Goal: Task Accomplishment & Management: Use online tool/utility

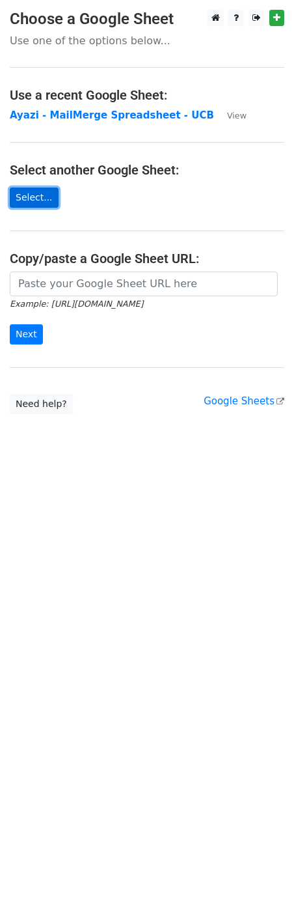
click at [44, 195] on link "Select..." at bounding box center [34, 197] width 49 height 20
click at [36, 192] on link "Select..." at bounding box center [34, 197] width 49 height 20
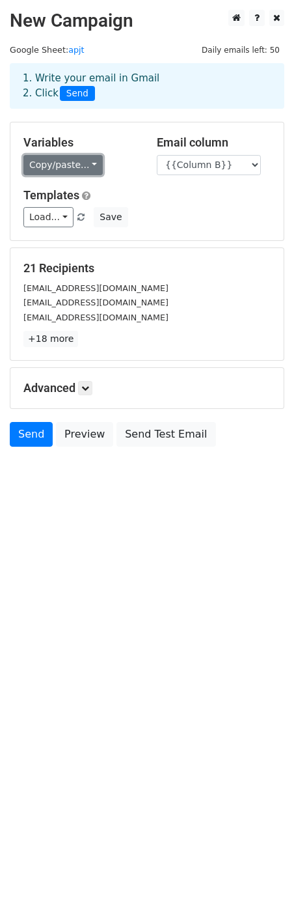
click at [80, 158] on link "Copy/paste..." at bounding box center [62, 165] width 79 height 20
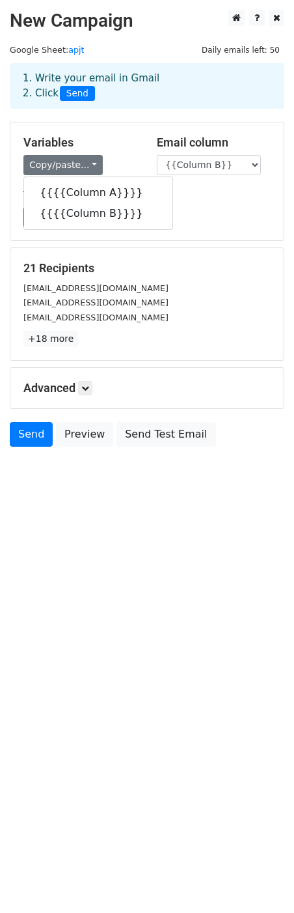
click at [141, 146] on div "Variables Copy/paste... {{{{Column A}}}} {{{{Column B}}}}" at bounding box center [80, 155] width 133 height 40
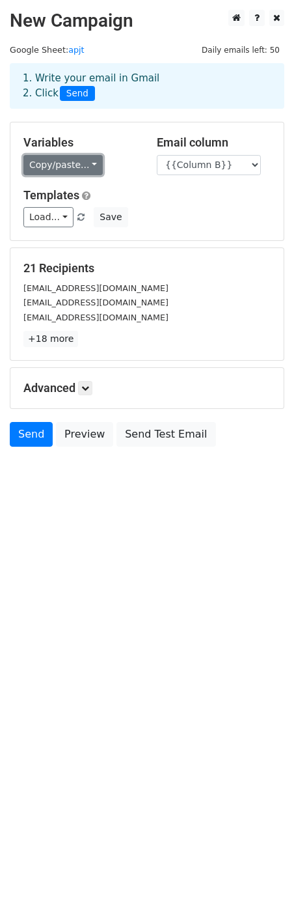
click at [64, 163] on link "Copy/paste..." at bounding box center [62, 165] width 79 height 20
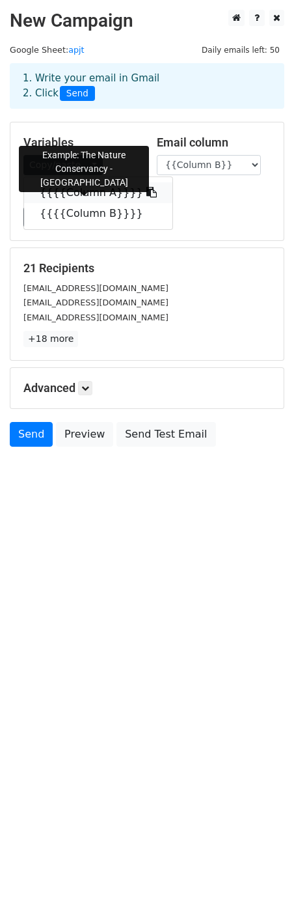
click at [66, 197] on link "{{{{Column A}}}}" at bounding box center [98, 192] width 148 height 21
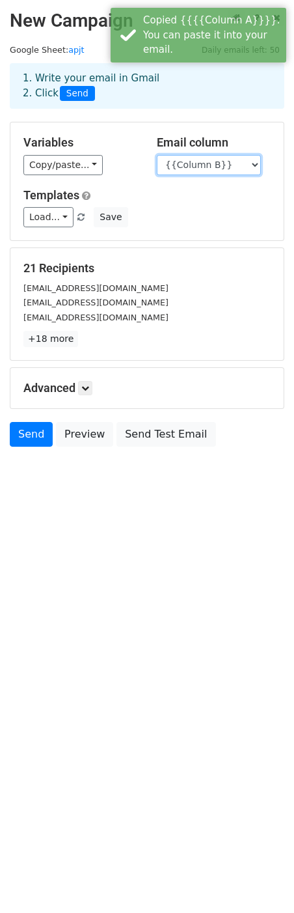
click at [211, 167] on select "{{Column A}} {{Column B}}" at bounding box center [209, 165] width 104 height 20
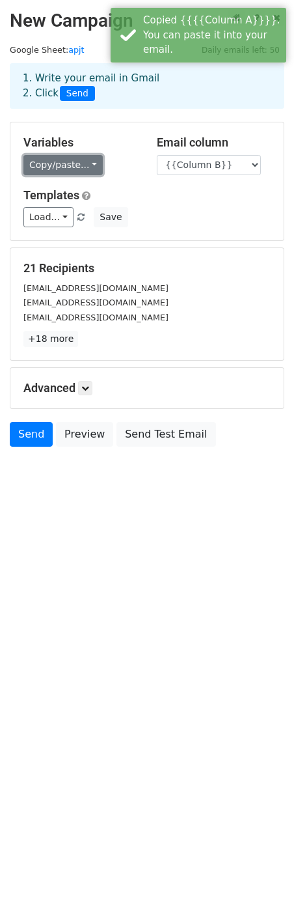
click at [60, 163] on link "Copy/paste..." at bounding box center [62, 165] width 79 height 20
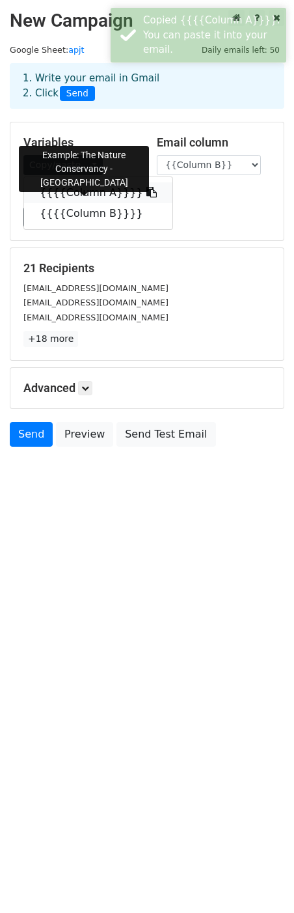
click at [66, 194] on link "{{{{Column A}}}}" at bounding box center [98, 192] width 148 height 21
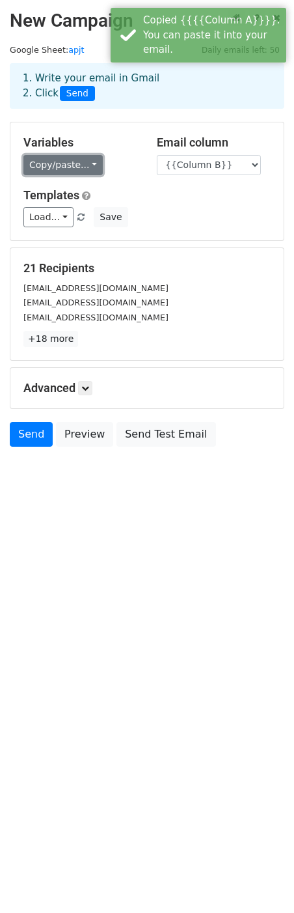
click at [35, 160] on link "Copy/paste..." at bounding box center [62, 165] width 79 height 20
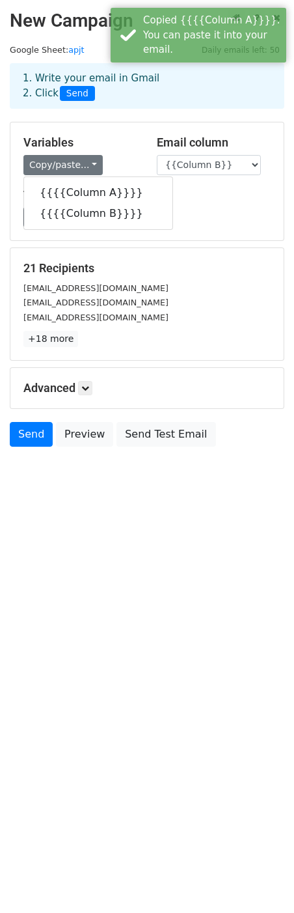
click at [180, 211] on div "Load... No templates saved Save" at bounding box center [147, 217] width 267 height 20
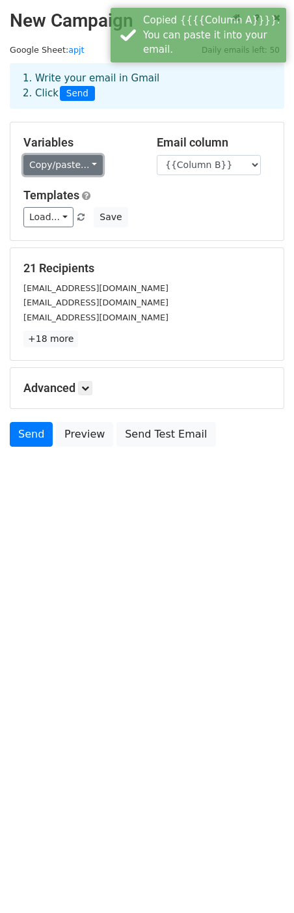
click at [70, 173] on link "Copy/paste..." at bounding box center [62, 165] width 79 height 20
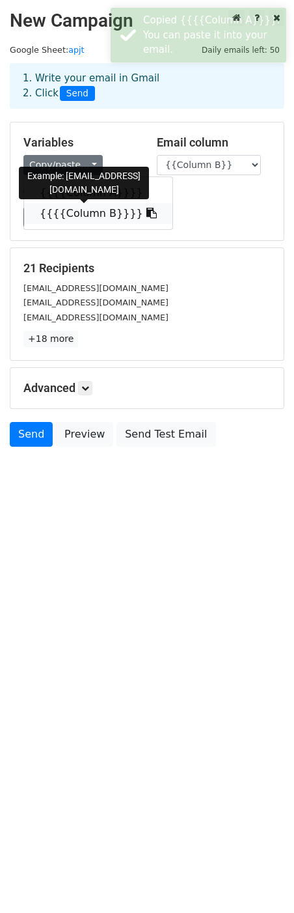
click at [72, 211] on link "{{{{Column B}}}}" at bounding box center [98, 213] width 148 height 21
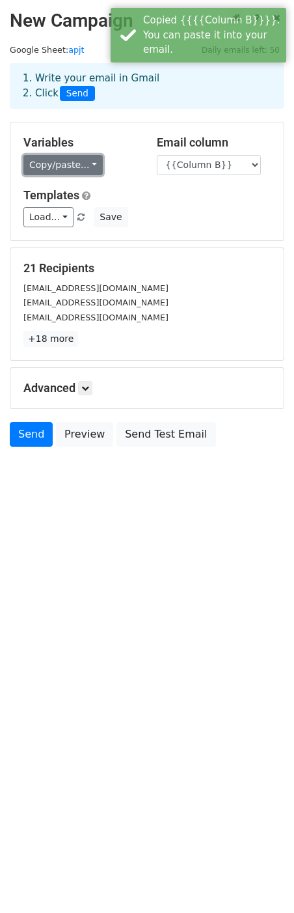
click at [64, 163] on link "Copy/paste..." at bounding box center [62, 165] width 79 height 20
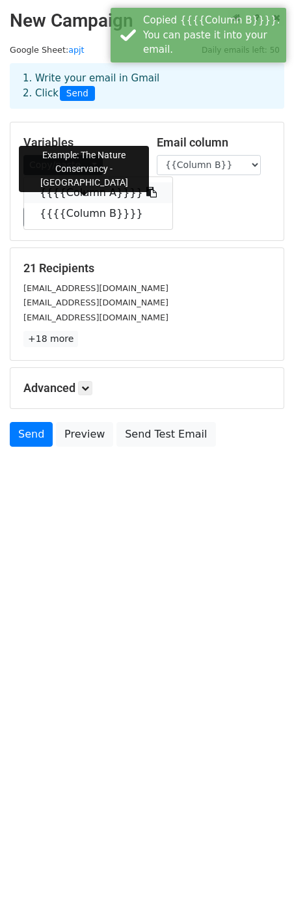
click at [64, 186] on link "{{{{Column A}}}}" at bounding box center [98, 192] width 148 height 21
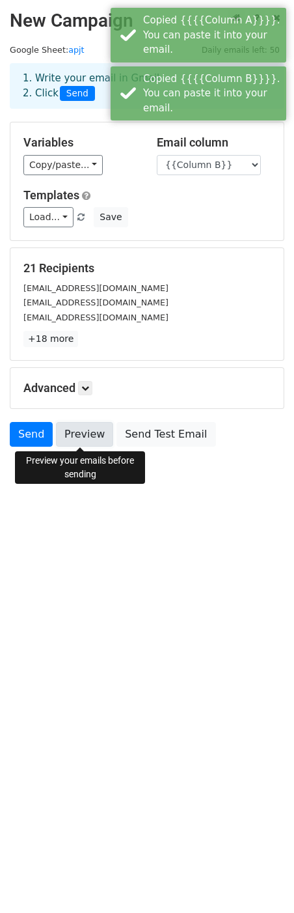
click at [93, 428] on link "Preview" at bounding box center [84, 434] width 57 height 25
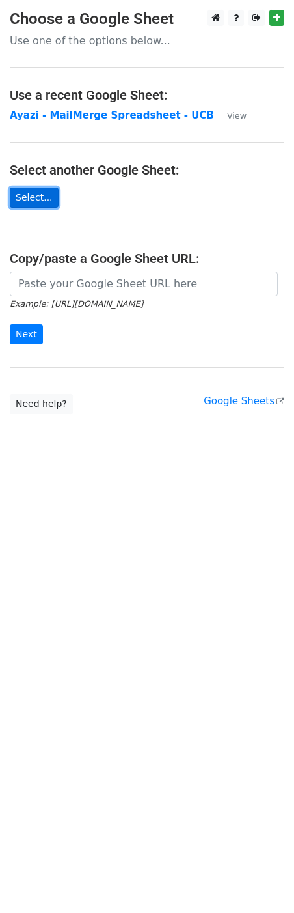
click at [47, 205] on link "Select..." at bounding box center [34, 197] width 49 height 20
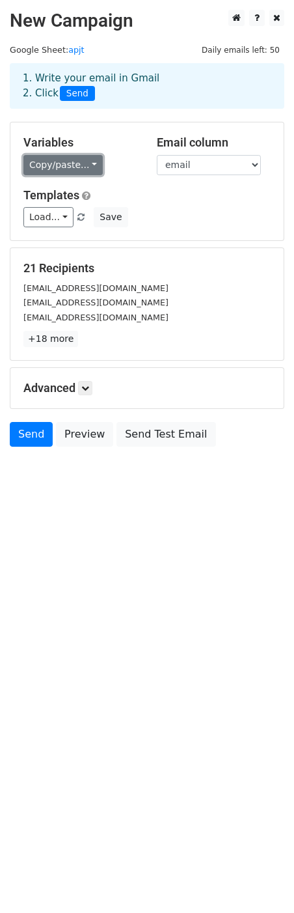
click at [62, 162] on link "Copy/paste..." at bounding box center [62, 165] width 79 height 20
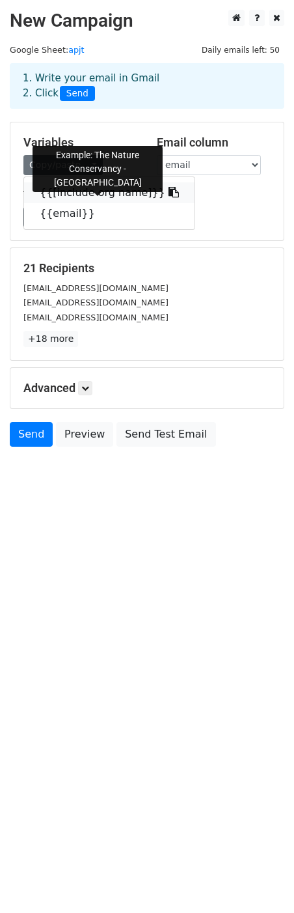
click at [77, 195] on link "{{[include org name]}}" at bounding box center [109, 192] width 171 height 21
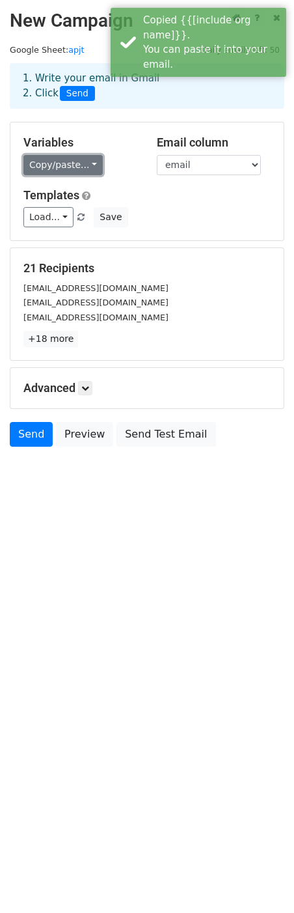
click at [56, 169] on link "Copy/paste..." at bounding box center [62, 165] width 79 height 20
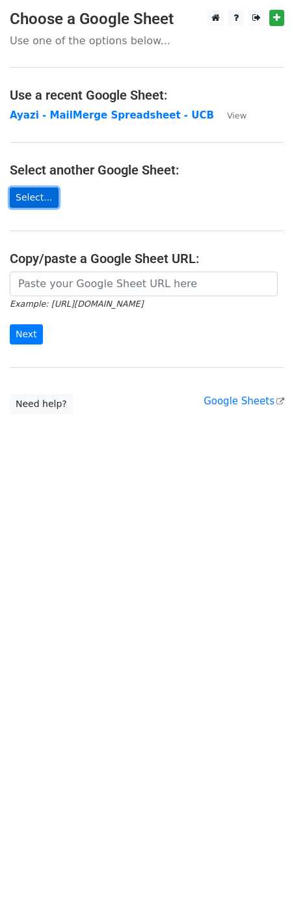
click at [42, 190] on link "Select..." at bounding box center [34, 197] width 49 height 20
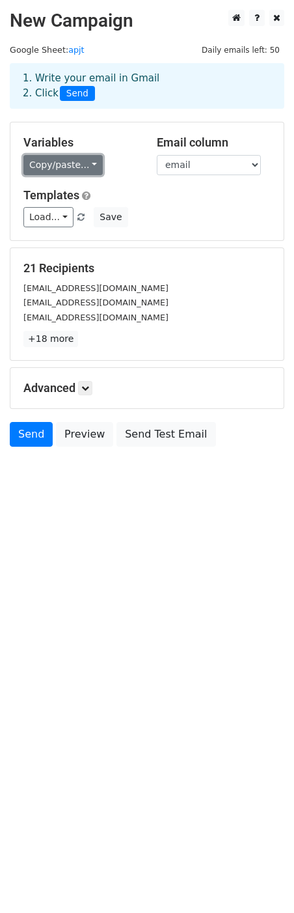
click at [60, 166] on link "Copy/paste..." at bounding box center [62, 165] width 79 height 20
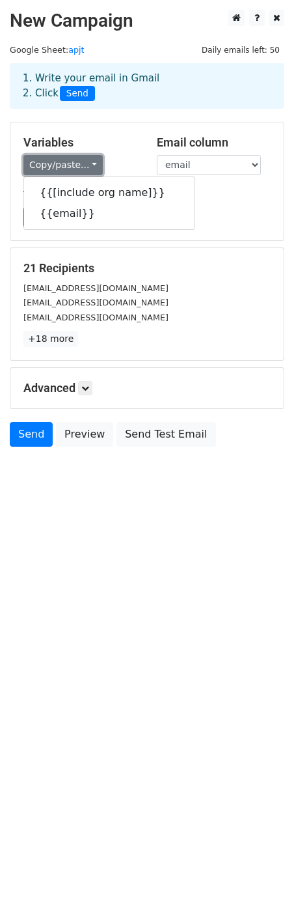
click at [60, 166] on link "Copy/paste..." at bounding box center [62, 165] width 79 height 20
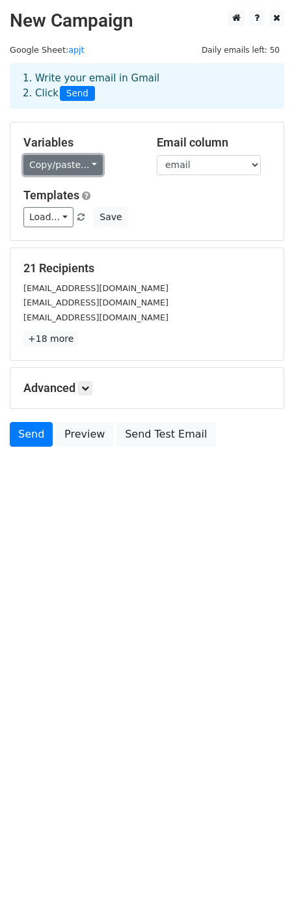
click at [60, 166] on link "Copy/paste..." at bounding box center [62, 165] width 79 height 20
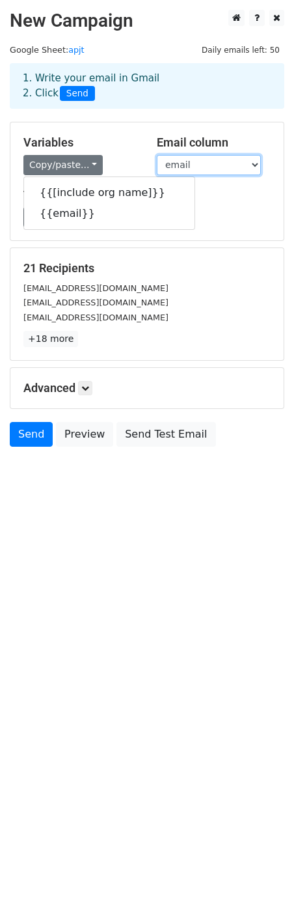
click at [217, 159] on select "[include org name] email" at bounding box center [209, 165] width 104 height 20
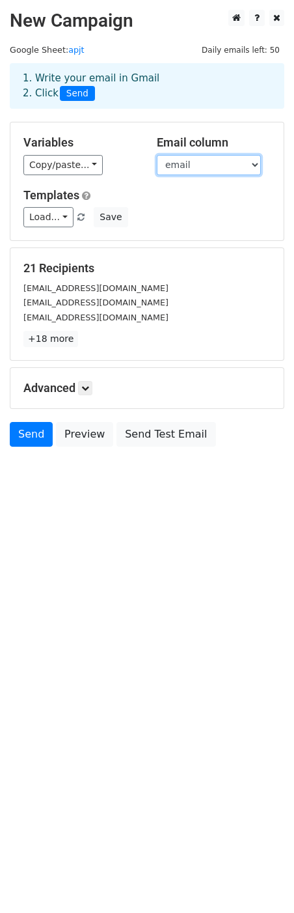
click at [157, 155] on select "[include org name] email" at bounding box center [209, 165] width 104 height 20
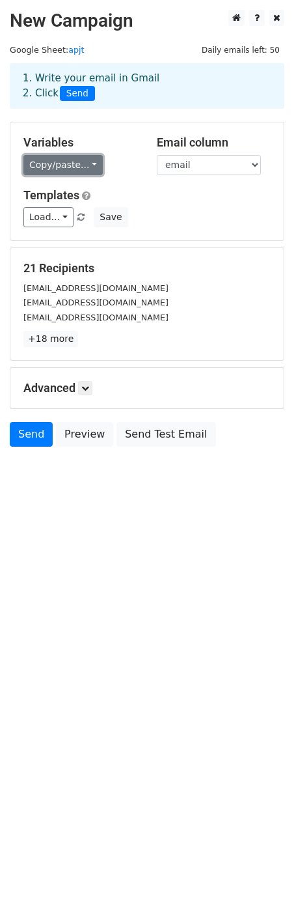
click at [78, 170] on link "Copy/paste..." at bounding box center [62, 165] width 79 height 20
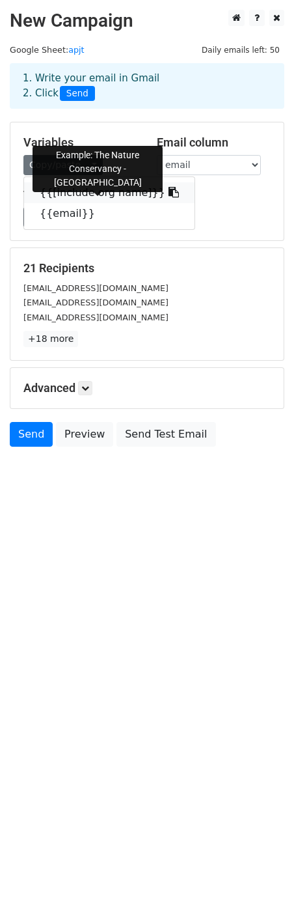
click at [80, 188] on link "{{[include org name]}}" at bounding box center [109, 192] width 171 height 21
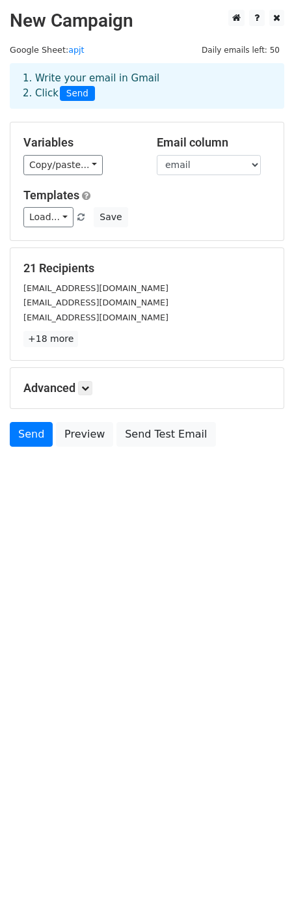
click at [85, 178] on div "Variables Copy/paste... {{[include org name]}} {{email}} Email column [include …" at bounding box center [146, 181] width 273 height 118
click at [77, 164] on link "Copy/paste..." at bounding box center [62, 165] width 79 height 20
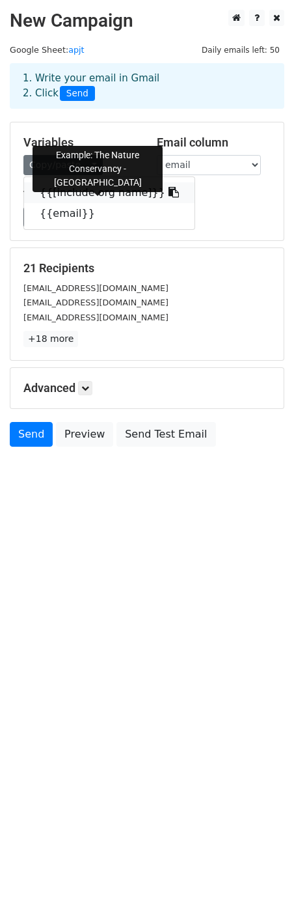
click at [87, 188] on link "{{[include org name]}}" at bounding box center [109, 192] width 171 height 21
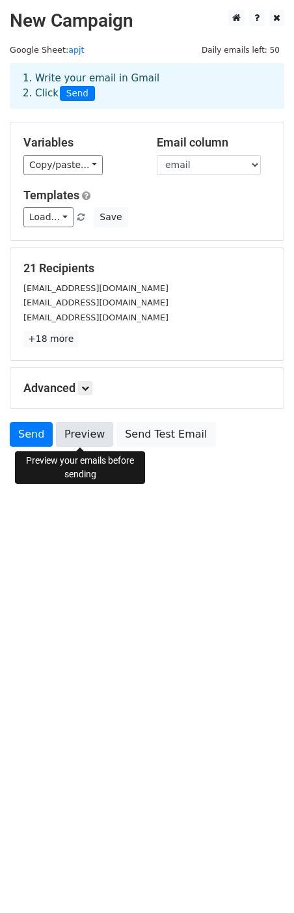
click at [67, 432] on link "Preview" at bounding box center [84, 434] width 57 height 25
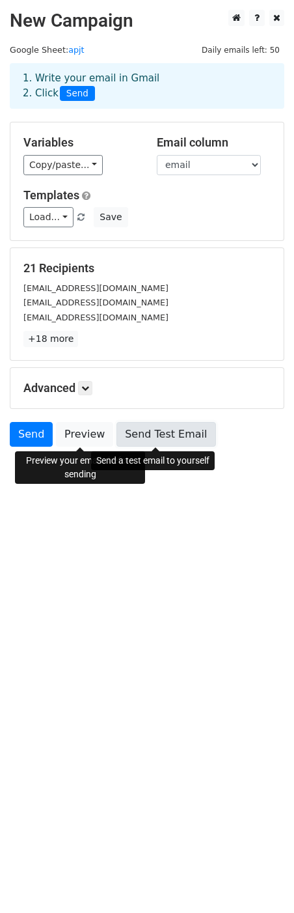
click at [143, 433] on link "Send Test Email" at bounding box center [166, 434] width 99 height 25
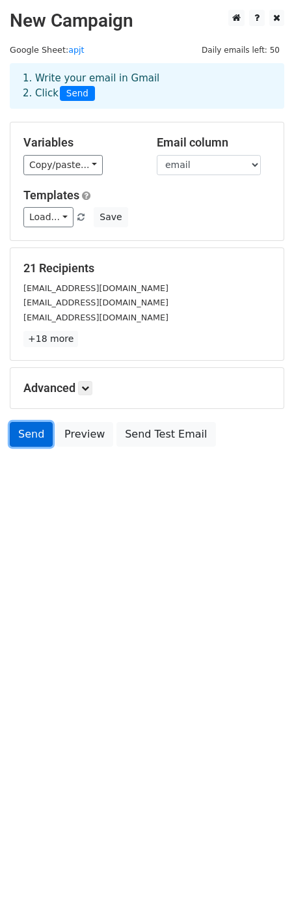
click at [29, 434] on link "Send" at bounding box center [31, 434] width 43 height 25
